Goal: Find contact information: Find specific fact

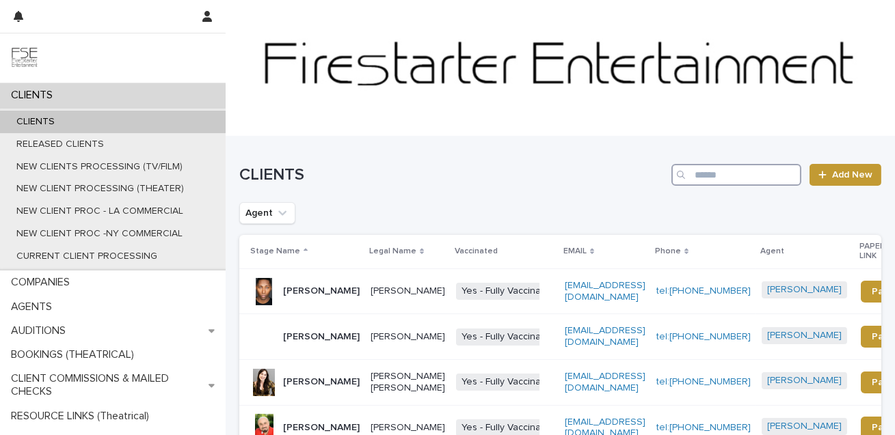
click at [731, 178] on input "Search" at bounding box center [736, 175] width 130 height 22
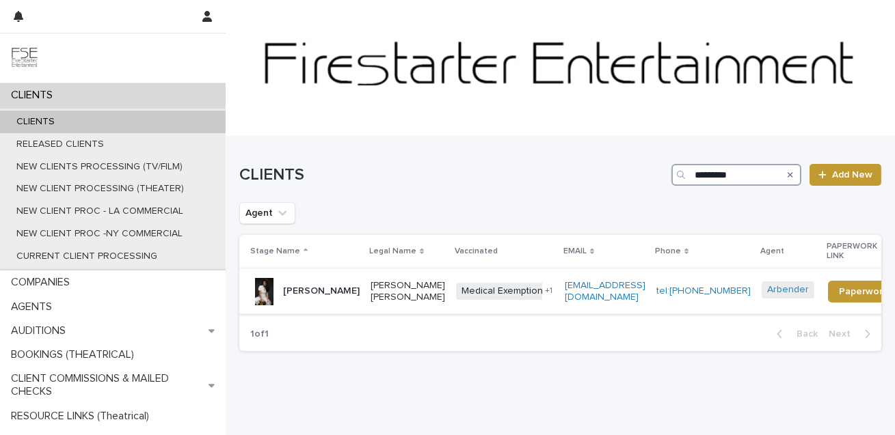
type input "*********"
click at [294, 291] on p "[PERSON_NAME]" at bounding box center [321, 292] width 77 height 12
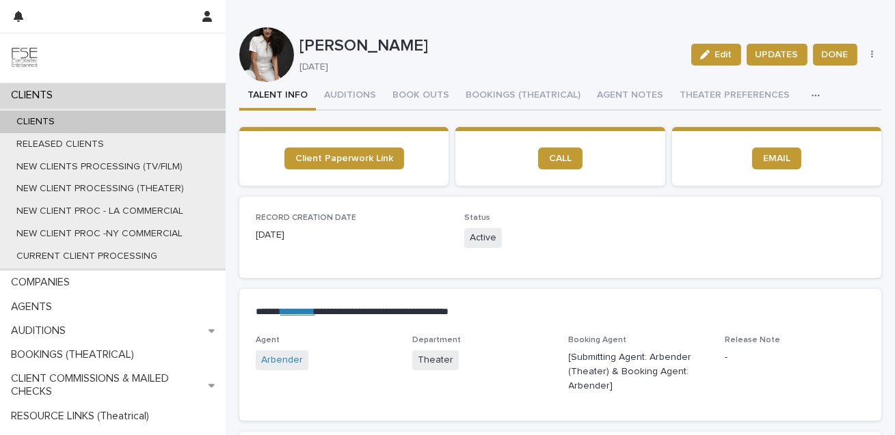
click at [811, 94] on icon "button" at bounding box center [815, 96] width 8 height 10
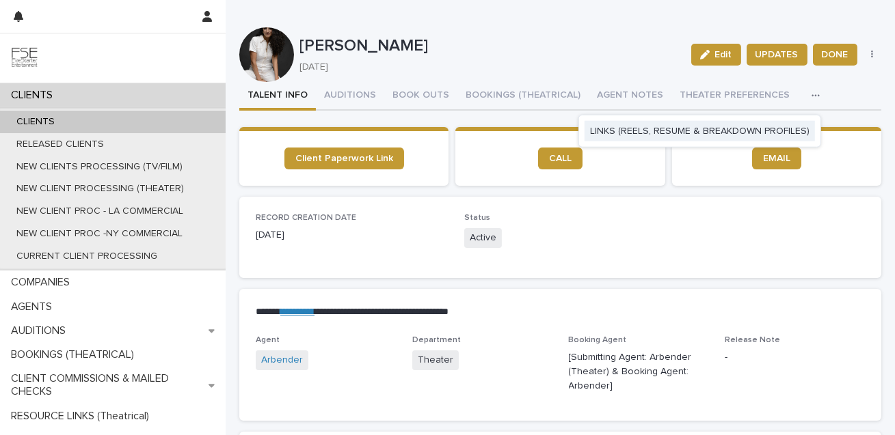
click at [734, 129] on span "LINKS (REELS, RESUME & BREAKDOWN PROFILES)" at bounding box center [699, 131] width 219 height 10
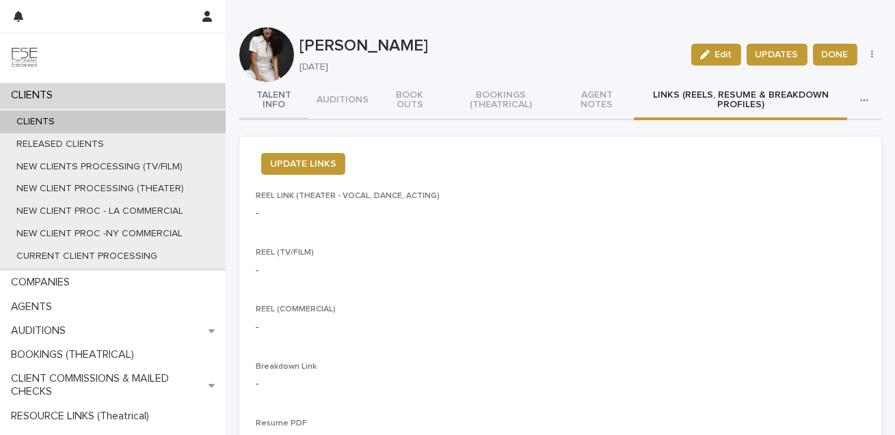
click at [269, 96] on button "TALENT INFO" at bounding box center [273, 101] width 69 height 38
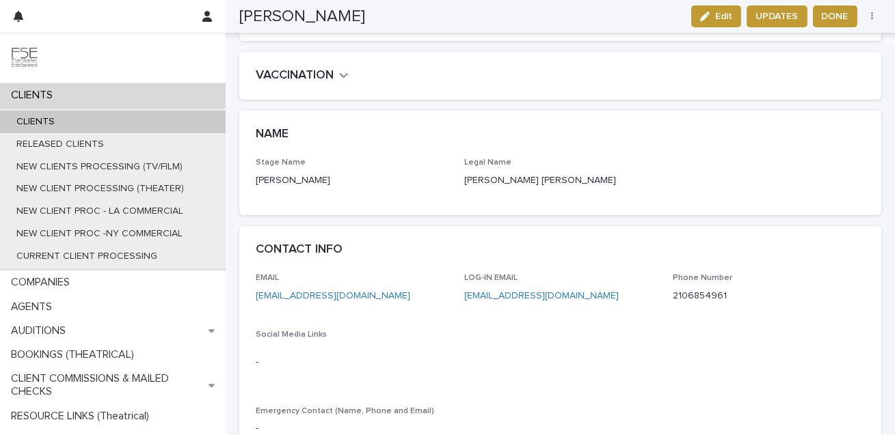
scroll to position [497, 0]
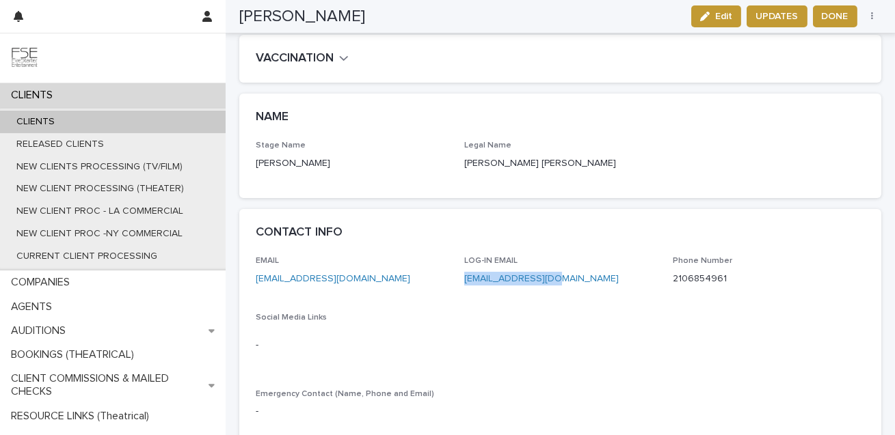
drag, startPoint x: 556, startPoint y: 278, endPoint x: 461, endPoint y: 279, distance: 95.0
click at [461, 279] on div "EMAIL [EMAIL_ADDRESS][DOMAIN_NAME] LOG-IN EMAIL [EMAIL_ADDRESS][DOMAIN_NAME] Ph…" at bounding box center [560, 343] width 609 height 174
copy link "[EMAIL_ADDRESS][DOMAIN_NAME]"
